Goal: Transaction & Acquisition: Book appointment/travel/reservation

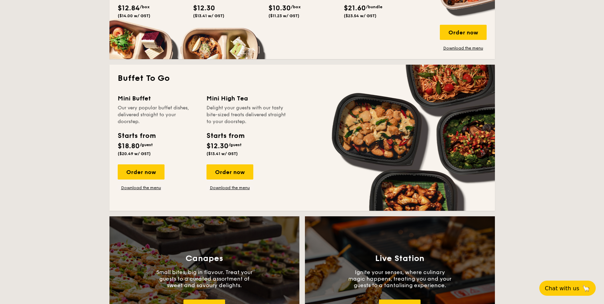
scroll to position [551, 0]
click at [227, 172] on div "Order now" at bounding box center [230, 172] width 47 height 15
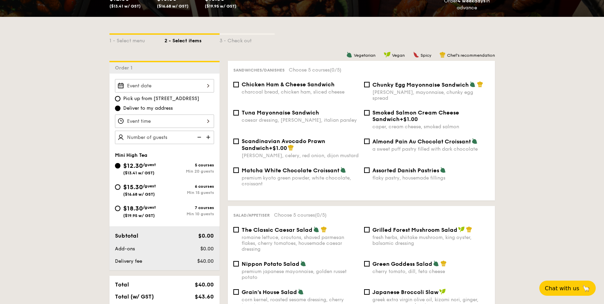
scroll to position [138, 0]
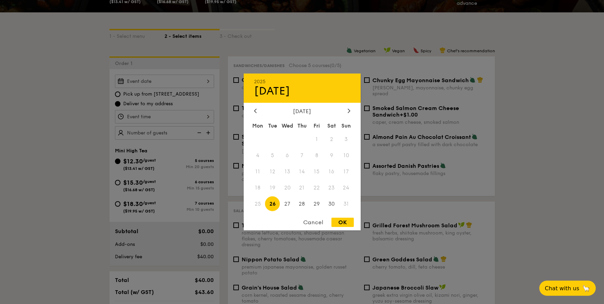
click at [197, 79] on div "2025 Aug [DATE] Tue Wed Thu Fri Sat Sun 1 2 3 4 5 6 7 8 9 10 11 12 13 14 15 16 …" at bounding box center [164, 81] width 99 height 13
click at [301, 206] on span "28" at bounding box center [302, 204] width 15 height 15
click at [340, 221] on div "OK" at bounding box center [342, 222] width 22 height 9
type input "[DATE]"
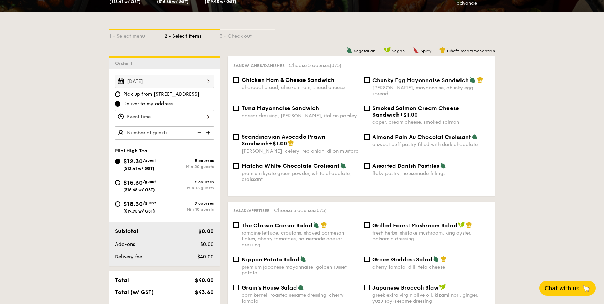
click at [201, 117] on div at bounding box center [164, 116] width 99 height 13
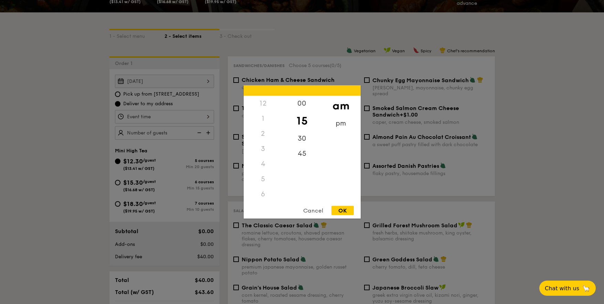
scroll to position [76, 0]
click at [262, 106] on div "5" at bounding box center [263, 103] width 39 height 15
click at [340, 124] on div "pm" at bounding box center [340, 126] width 39 height 20
drag, startPoint x: 264, startPoint y: 154, endPoint x: 261, endPoint y: 192, distance: 38.3
click at [261, 192] on div "12 1 2 3 4 5 6 7 8 9 10 11" at bounding box center [263, 148] width 39 height 105
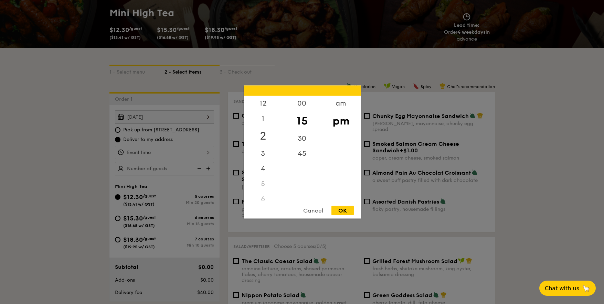
scroll to position [69, 0]
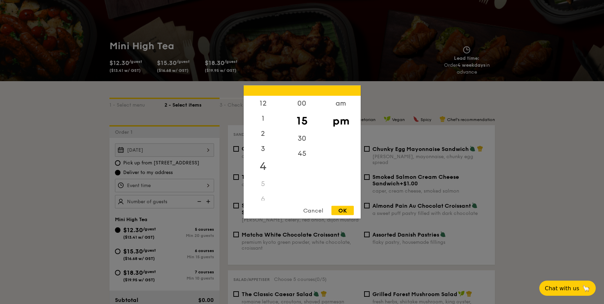
click at [263, 169] on div "4" at bounding box center [263, 167] width 39 height 20
click at [302, 153] on div "45" at bounding box center [302, 153] width 39 height 15
click at [299, 136] on div "30" at bounding box center [302, 141] width 39 height 20
click at [298, 152] on div "45" at bounding box center [302, 153] width 39 height 15
click at [344, 210] on div "OK" at bounding box center [342, 210] width 22 height 9
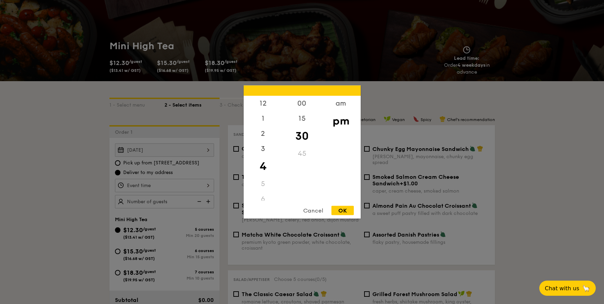
type input "4:30PM"
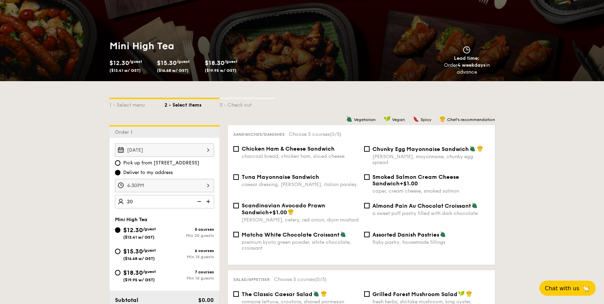
type input "20 guests"
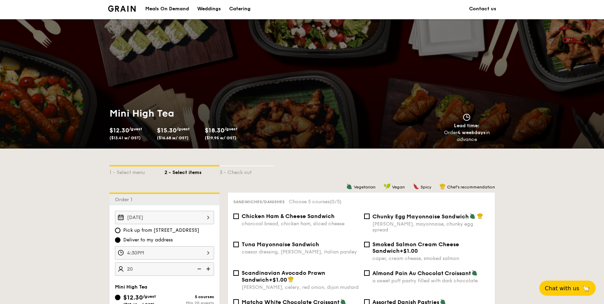
scroll to position [0, 0]
